Goal: Navigation & Orientation: Understand site structure

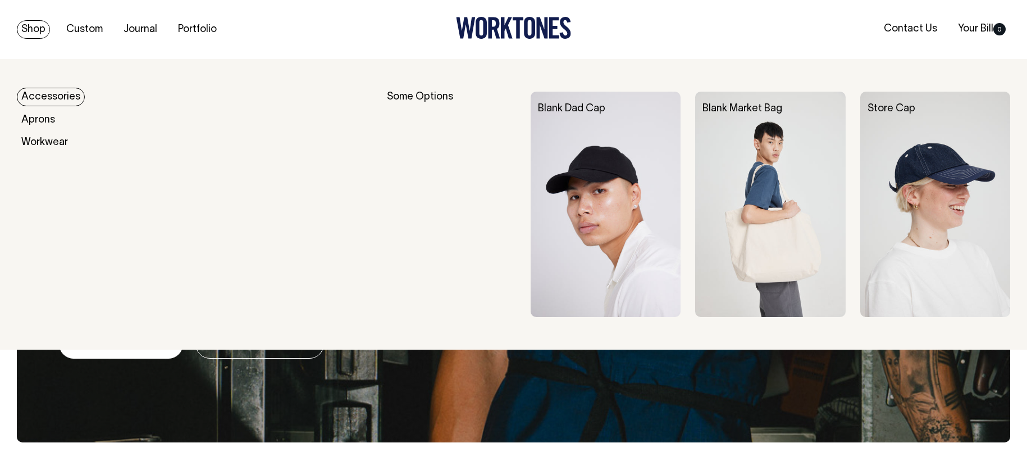
click at [37, 26] on link "Shop" at bounding box center [33, 29] width 33 height 19
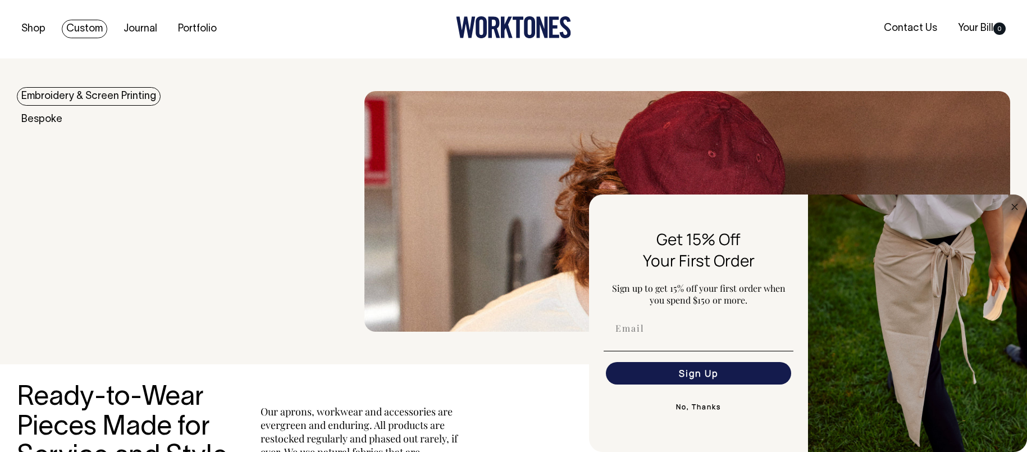
scroll to position [3, 0]
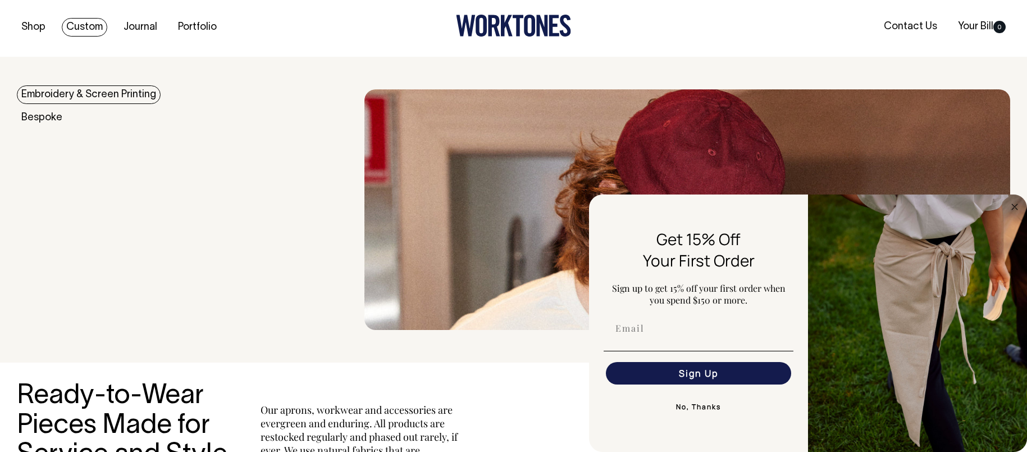
drag, startPoint x: 89, startPoint y: 25, endPoint x: 82, endPoint y: 28, distance: 7.5
click at [88, 25] on link "Custom" at bounding box center [84, 27] width 45 height 19
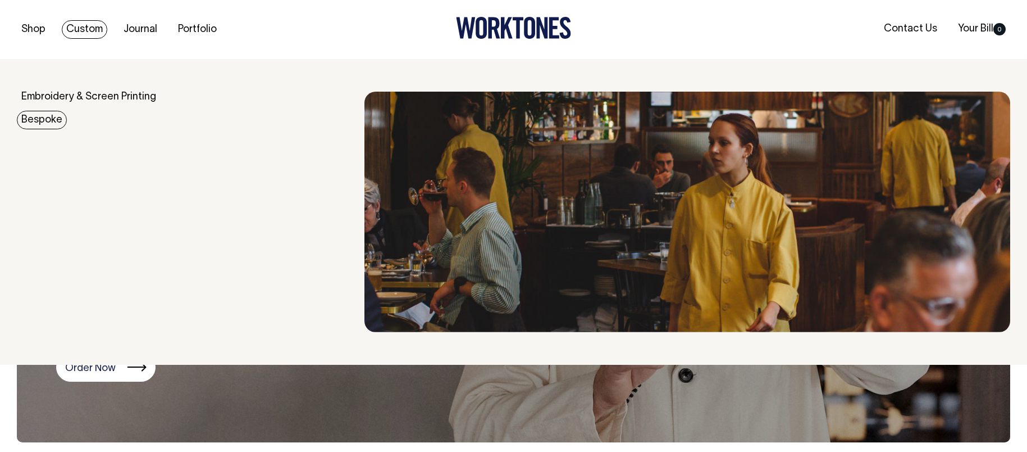
click at [45, 113] on link "Bespoke" at bounding box center [42, 120] width 50 height 19
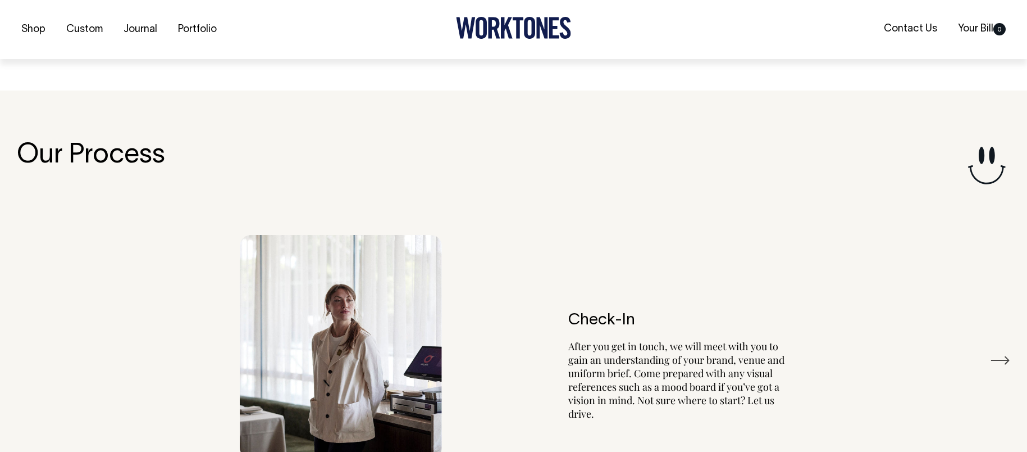
scroll to position [2011, 0]
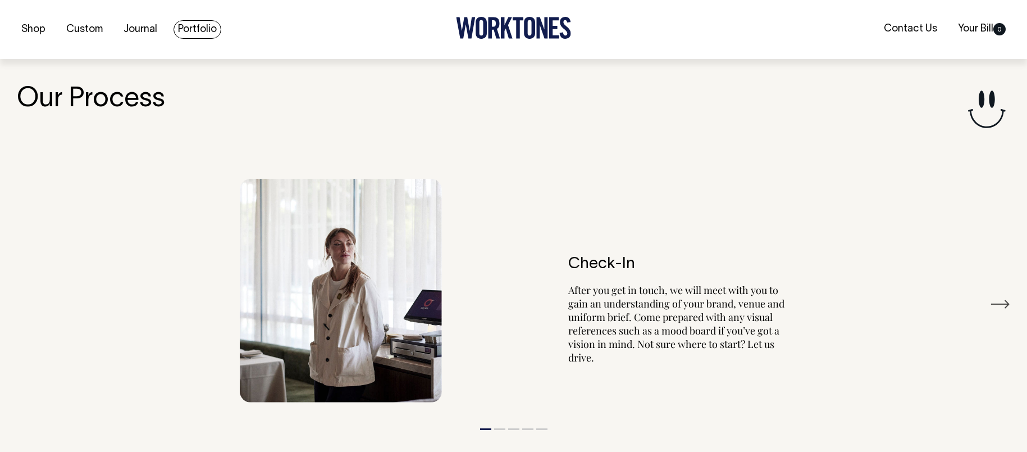
click at [216, 27] on link "Portfolio" at bounding box center [198, 29] width 48 height 19
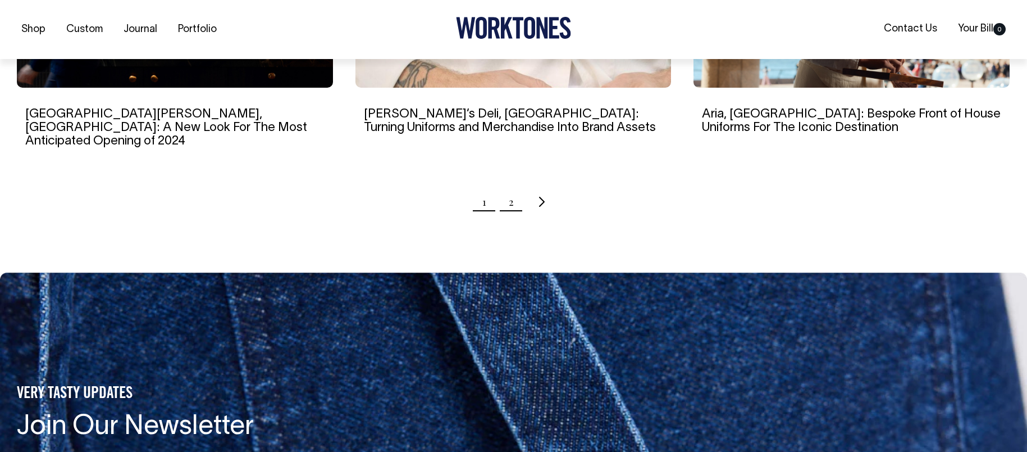
scroll to position [1265, 0]
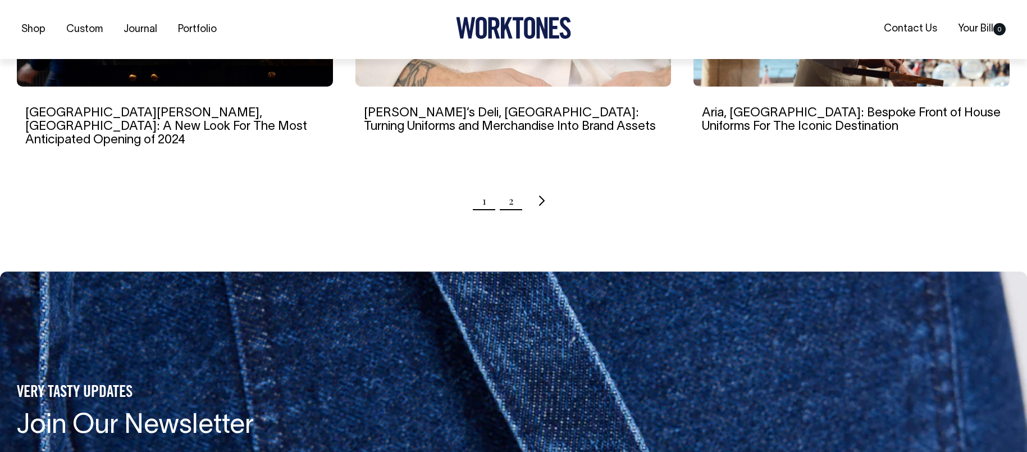
click at [511, 186] on link "2" at bounding box center [511, 200] width 5 height 28
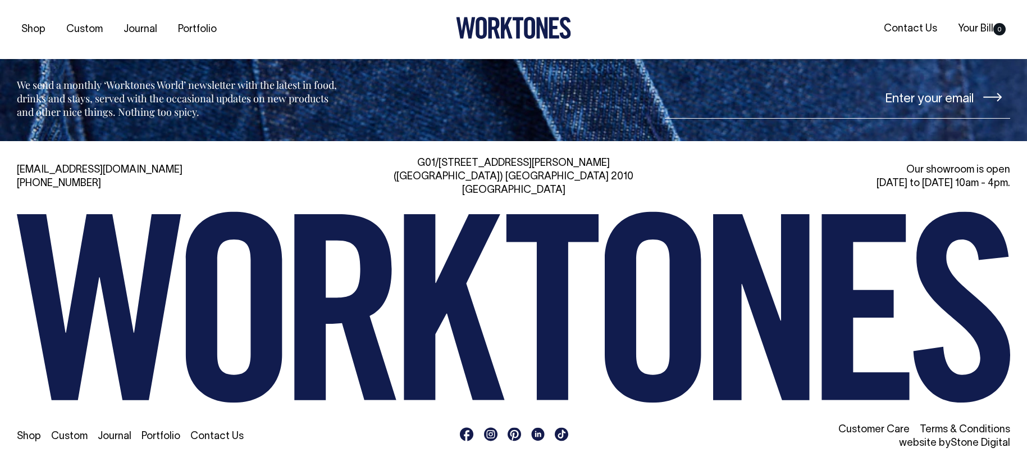
scroll to position [992, 0]
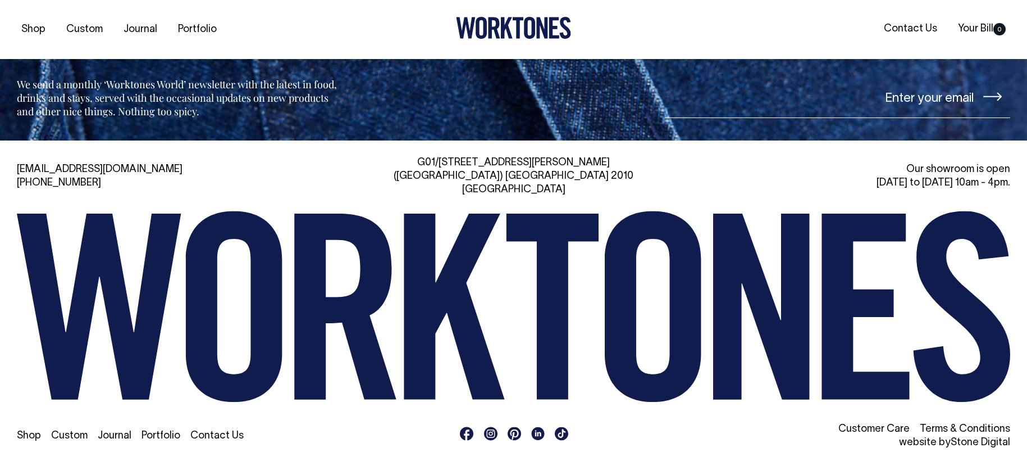
click at [488, 427] on rect at bounding box center [490, 433] width 13 height 13
